Goal: Check status: Check status

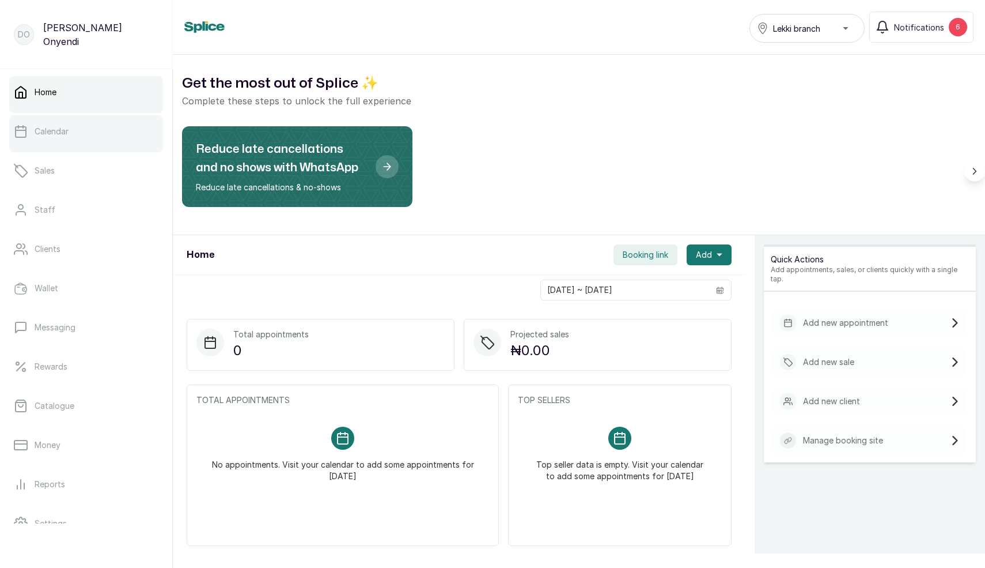
click at [53, 134] on p "Calendar" at bounding box center [52, 132] width 34 height 12
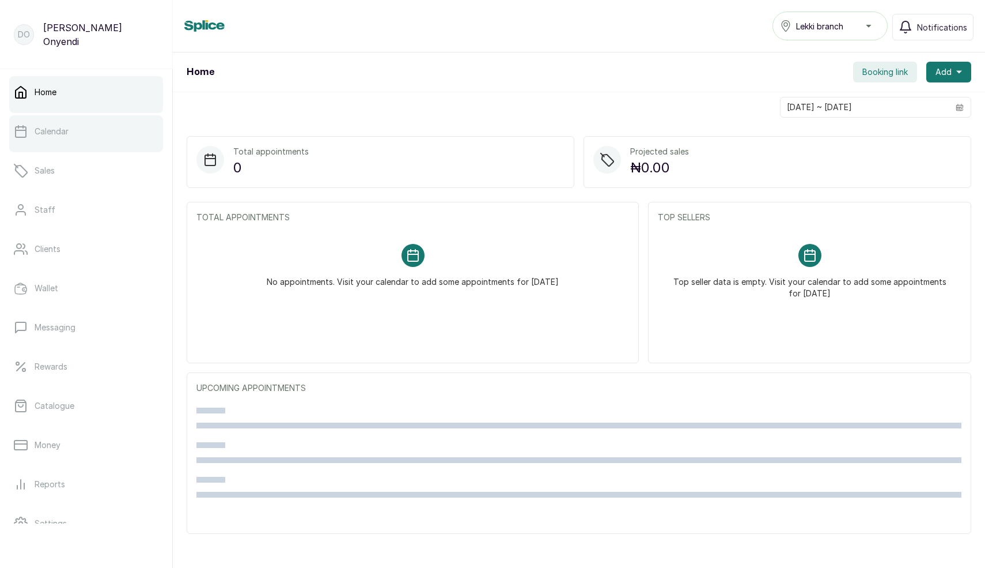
click at [18, 141] on link "Calendar" at bounding box center [86, 131] width 154 height 32
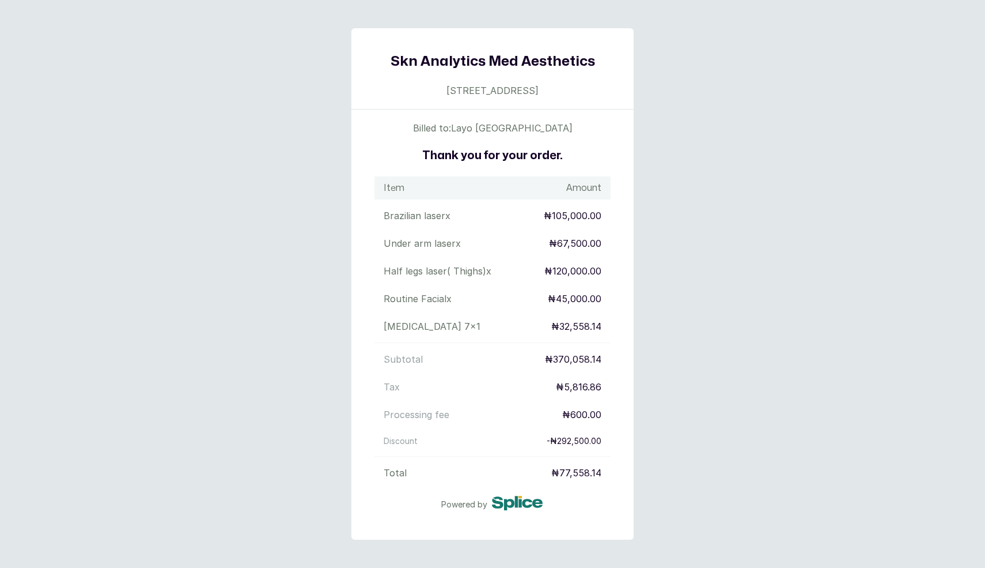
click at [418, 408] on p "Processing fee" at bounding box center [417, 414] width 66 height 14
click at [707, 305] on main "Skn Analytics Med Aesthetics [STREET_ADDRESS] Billed to: [PERSON_NAME] Thank yo…" at bounding box center [492, 284] width 985 height 568
